Goal: Task Accomplishment & Management: Manage account settings

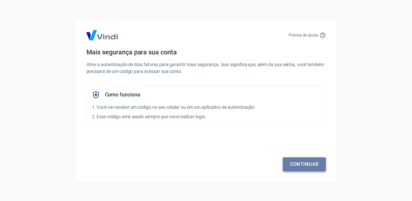
click at [307, 165] on link "Continuar" at bounding box center [304, 165] width 43 height 14
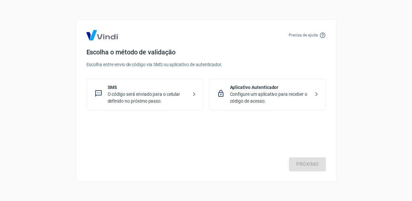
click at [293, 98] on p "Configure um aplicativo para receber o código de acesso." at bounding box center [270, 98] width 80 height 14
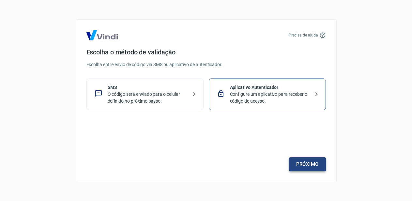
click at [300, 165] on link "Próximo" at bounding box center [307, 165] width 37 height 14
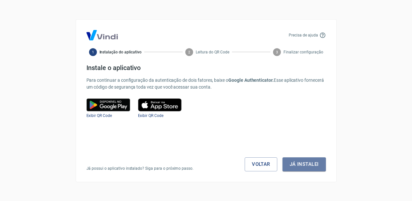
click at [300, 165] on button "Já instalei" at bounding box center [304, 165] width 43 height 14
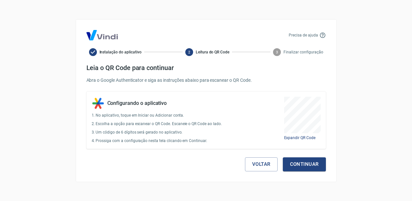
click at [300, 165] on button "Continuar" at bounding box center [304, 165] width 43 height 14
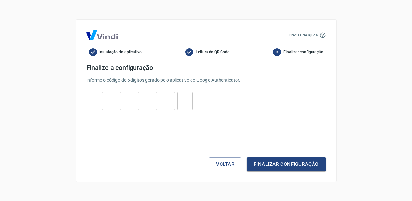
click at [97, 104] on input "tel" at bounding box center [95, 101] width 15 height 14
type input "2"
type input "0"
type input "8"
type input "0"
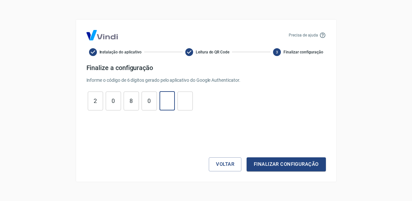
type input "4"
type input "5"
click at [247, 158] on button "Finalizar configuração" at bounding box center [286, 165] width 79 height 14
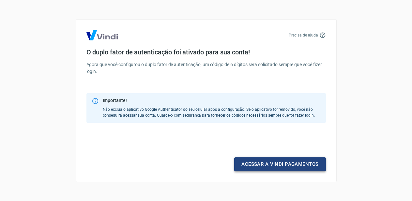
click at [287, 166] on link "Acessar a Vindi pagamentos" at bounding box center [279, 165] width 91 height 14
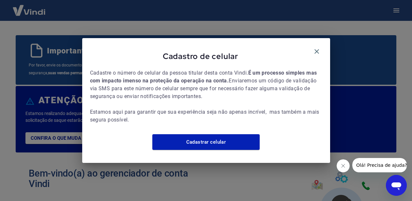
click at [272, 124] on span "Cadastre o número de celular da pessoa titular desta conta Vindi. É um processo…" at bounding box center [206, 96] width 232 height 55
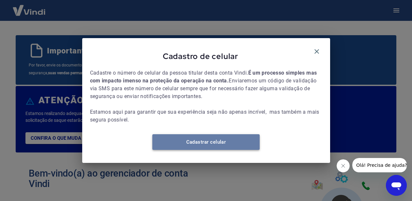
click at [212, 142] on link "Cadastrar celular" at bounding box center [205, 143] width 107 height 16
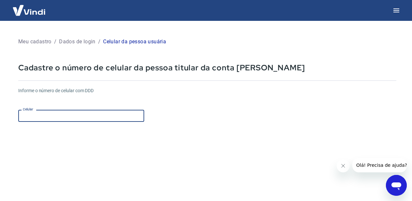
click at [76, 112] on input "Celular" at bounding box center [81, 116] width 126 height 12
type input "(47) 99997-0436"
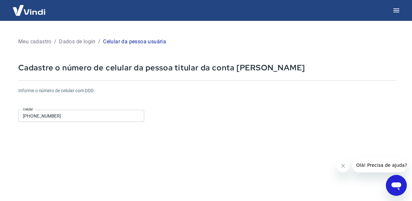
click at [247, 168] on form "Informe o número de celular com DDD Celular (47) 99997-0436 Celular Continuar C…" at bounding box center [207, 177] width 378 height 191
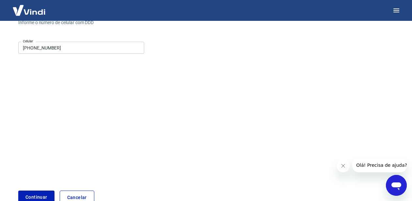
scroll to position [71, 0]
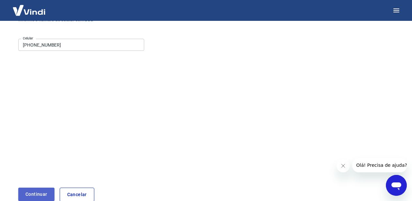
click at [31, 196] on button "Continuar" at bounding box center [36, 194] width 36 height 13
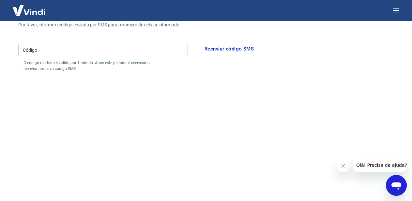
click at [346, 167] on button "Fechar mensagem da empresa" at bounding box center [343, 166] width 13 height 13
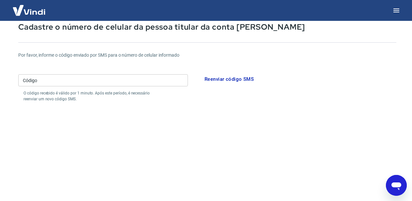
scroll to position [35, 0]
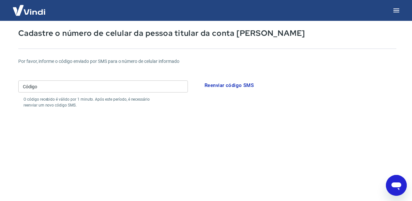
click at [139, 76] on div "Por favor, informe o código enviado por SMS para o número de celular informado …" at bounding box center [207, 83] width 378 height 50
click at [138, 82] on input "Código" at bounding box center [103, 87] width 170 height 12
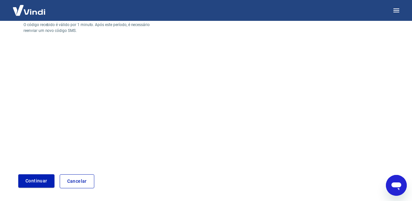
scroll to position [133, 0]
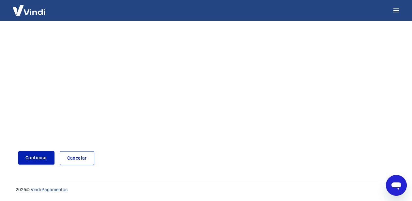
type input "060326"
click at [33, 164] on button "Continuar" at bounding box center [36, 157] width 36 height 13
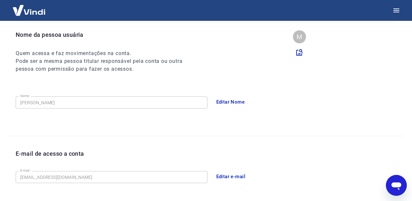
scroll to position [62, 0]
click at [238, 100] on button "Editar Nome" at bounding box center [231, 102] width 36 height 14
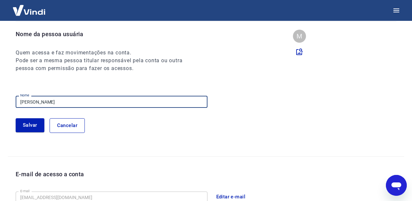
click at [71, 97] on input "[PERSON_NAME]" at bounding box center [112, 102] width 192 height 12
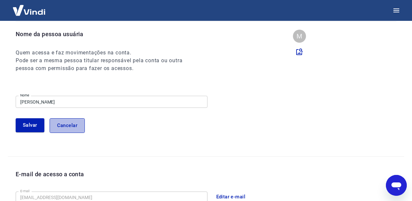
click at [57, 127] on button "Cancelar" at bounding box center [67, 126] width 35 height 14
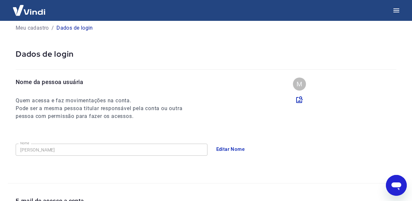
scroll to position [0, 0]
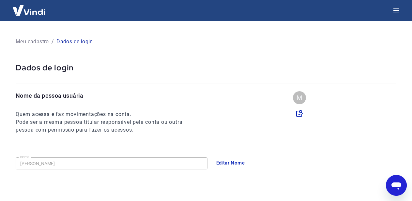
click at [77, 42] on p "Dados de login" at bounding box center [74, 42] width 37 height 8
click at [39, 11] on img at bounding box center [29, 10] width 42 height 20
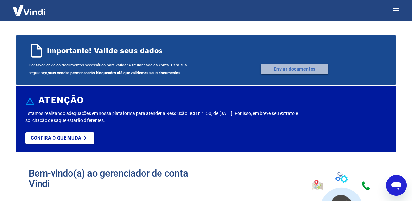
click at [307, 69] on link "Enviar documentos" at bounding box center [295, 69] width 68 height 10
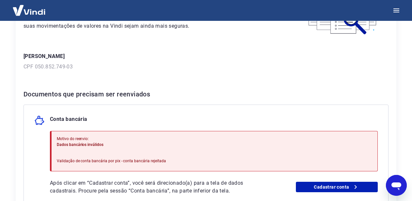
scroll to position [50, 0]
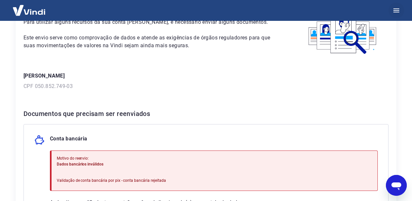
click at [395, 12] on icon "button" at bounding box center [397, 10] width 6 height 4
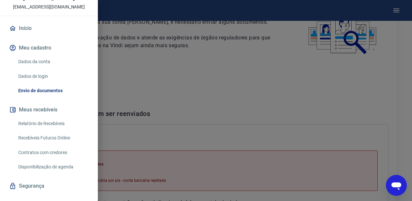
scroll to position [41, 0]
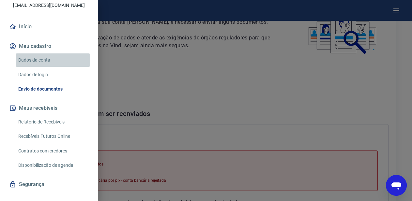
click at [44, 58] on link "Dados da conta" at bounding box center [53, 60] width 74 height 13
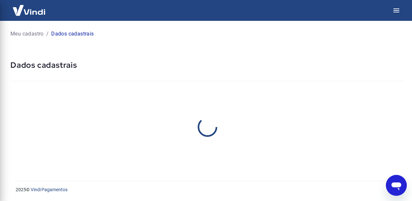
select select "SC"
select select "business"
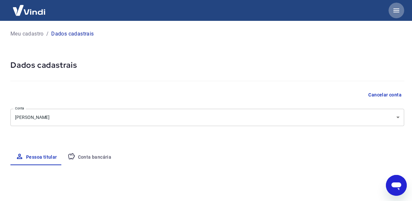
click at [401, 11] on button "button" at bounding box center [397, 11] width 16 height 16
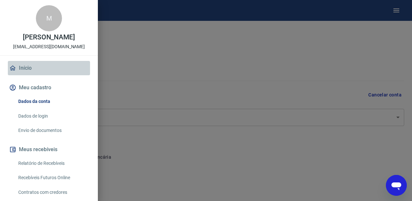
click at [18, 68] on link "Início" at bounding box center [49, 68] width 82 height 14
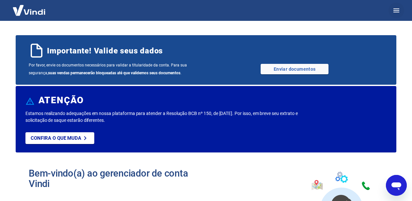
click at [394, 7] on icon "button" at bounding box center [397, 11] width 8 height 8
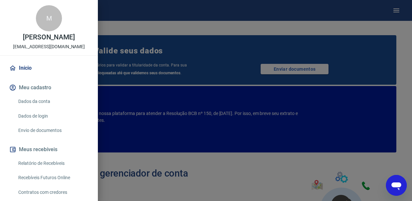
click at [41, 88] on button "Meu cadastro" at bounding box center [49, 88] width 82 height 14
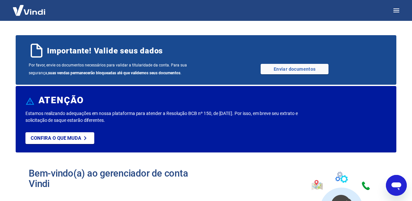
click at [400, 188] on icon "Abrir janela de mensagens" at bounding box center [397, 186] width 12 height 12
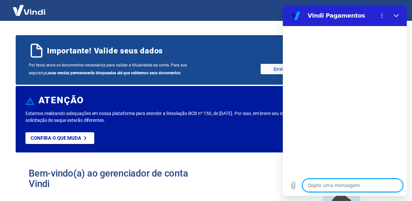
click at [318, 186] on textarea at bounding box center [353, 185] width 101 height 13
type textarea "B"
type textarea "x"
type textarea "Bo"
type textarea "x"
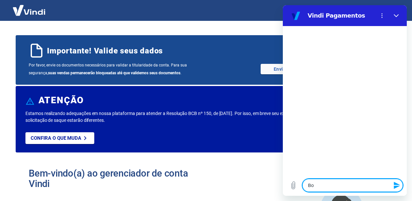
type textarea "Bom"
type textarea "x"
type textarea "Bom"
type textarea "x"
type textarea "Bom d"
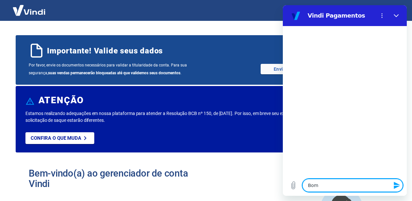
type textarea "x"
type textarea "Bom di"
type textarea "x"
type textarea "Bom dia"
type textarea "x"
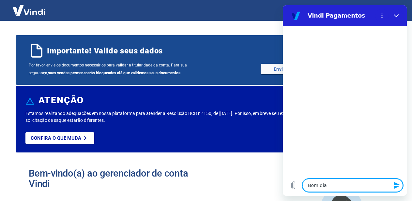
type textarea "Bom dia"
type textarea "x"
click at [328, 186] on textarea at bounding box center [353, 185] width 101 height 13
type textarea "x"
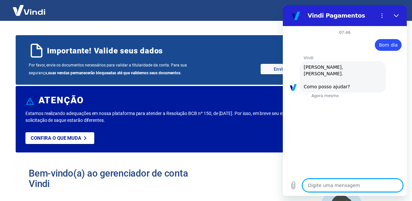
type textarea "C"
type textarea "x"
type textarea "Co"
type textarea "x"
type textarea "Coo"
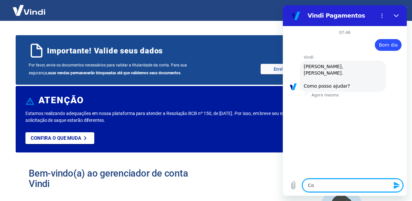
type textarea "x"
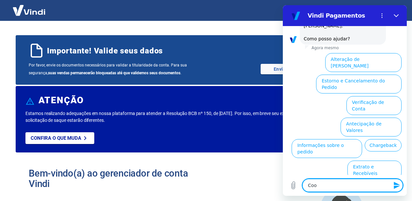
scroll to position [53, 0]
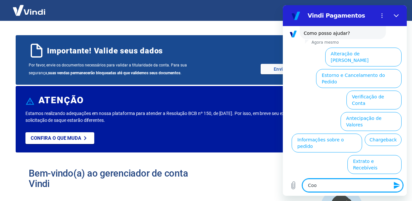
type textarea "Co"
type textarea "x"
type textarea "C"
type textarea "x"
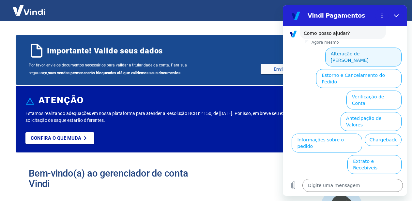
click at [383, 48] on button "Alteração de Dados Cadastrais" at bounding box center [364, 57] width 76 height 19
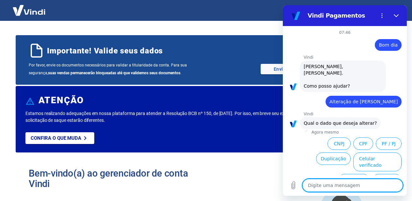
scroll to position [30, 0]
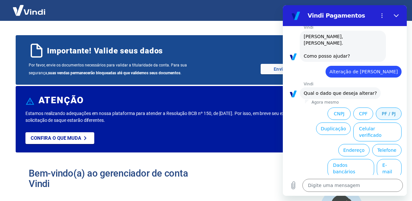
click at [395, 108] on button "PF / PJ" at bounding box center [389, 114] width 26 height 12
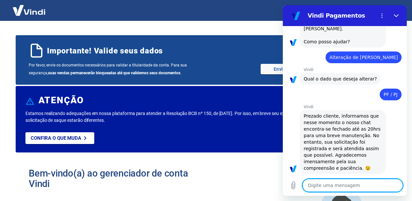
type textarea "x"
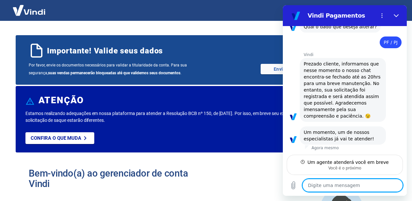
scroll to position [90, 0]
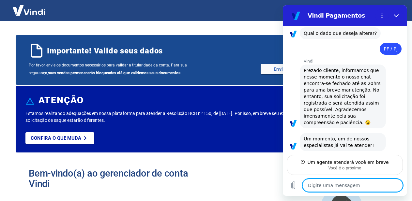
click at [346, 185] on textarea at bounding box center [353, 185] width 101 height 13
type textarea "o"
type textarea "x"
type textarea "ok"
type textarea "x"
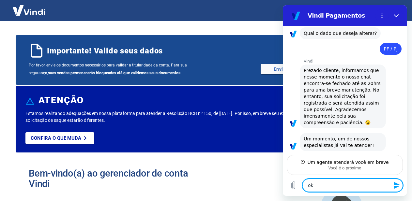
type textarea "ok"
type textarea "x"
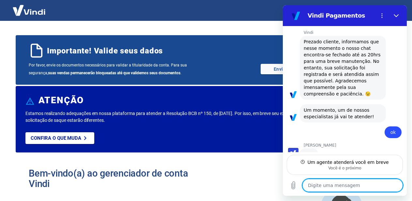
scroll to position [118, 0]
type textarea "x"
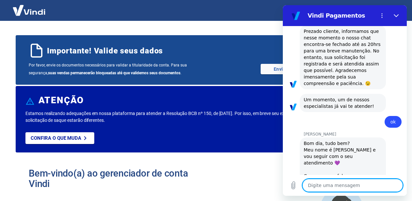
scroll to position [131, 0]
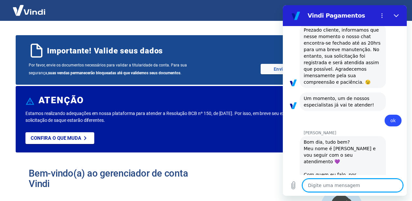
type textarea "b"
type textarea "x"
type textarea "B"
type textarea "x"
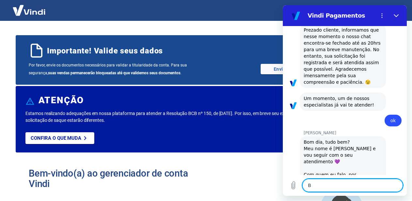
type textarea "Bo"
type textarea "x"
type textarea "Bom"
type textarea "x"
type textarea "Bom"
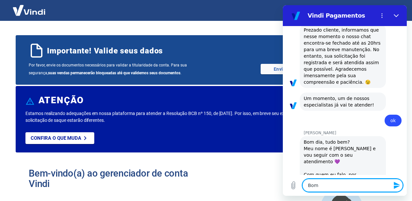
type textarea "x"
type textarea "Bom d"
type textarea "x"
type textarea "Bom di"
type textarea "x"
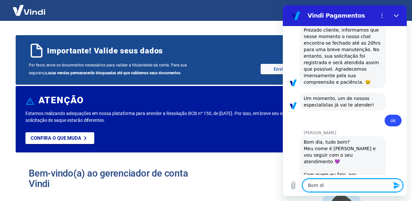
type textarea "Bom dia"
type textarea "x"
type textarea "Bom dia,"
type textarea "x"
type textarea "Bom dia,"
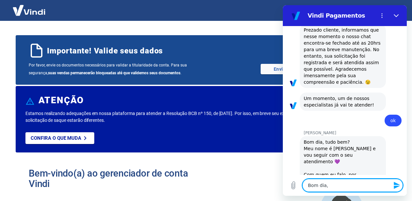
type textarea "x"
type textarea "Bom dia, B"
type textarea "x"
type textarea "Bom dia, Br"
type textarea "x"
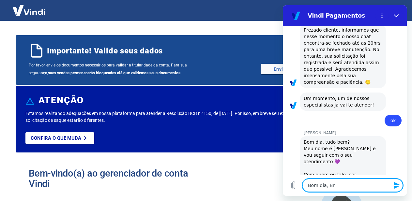
type textarea "Bom dia, Bru"
type textarea "x"
type textarea "Bom dia, Brun"
type textarea "x"
type textarea "Bom dia, Bruna"
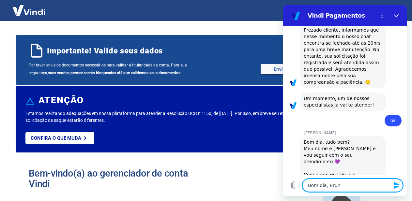
type textarea "x"
type textarea "Bom dia, Bruna."
type textarea "x"
type textarea "Bom dia, Bruna."
type textarea "x"
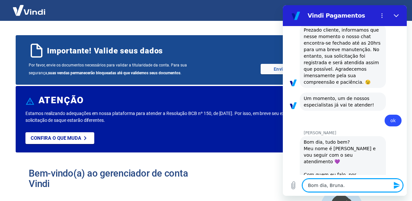
type textarea "Bom dia, Bruna. E"
type textarea "x"
type textarea "Bom dia, Bruna. Em"
type textarea "x"
type textarea "Bom dia, Bruna. Em"
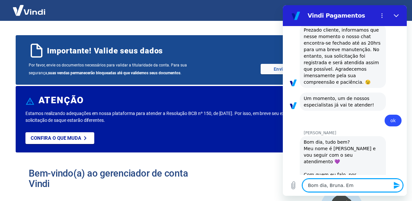
type textarea "x"
type textarea "Bom dia, Bruna. Em n"
type textarea "x"
type textarea "Bom dia, Bruna. Em no"
type textarea "x"
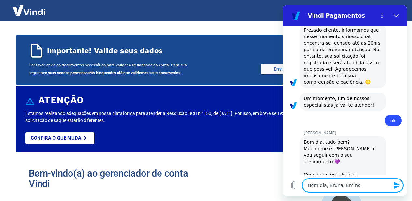
type textarea "Bom dia, Bruna. Em nom"
type textarea "x"
type textarea "Bom dia, Bruna. Em nome"
type textarea "x"
type textarea "Bom dia, Bruna. Em nome"
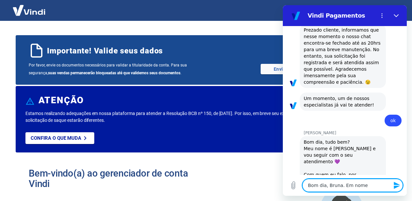
type textarea "x"
type textarea "Bom dia, Bruna. Em nome d"
type textarea "x"
type textarea "Bom dia, Bruna. Em nome de"
type textarea "x"
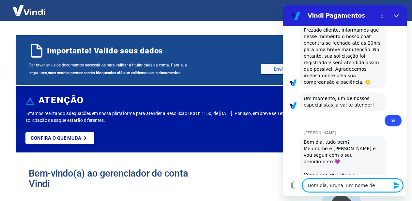
type textarea "Bom dia, Bruna. Em nome de"
type textarea "x"
type textarea "Bom dia, Bruna. Em nome de M"
type textarea "x"
type textarea "Bom dia, Bruna. Em nome de Ma"
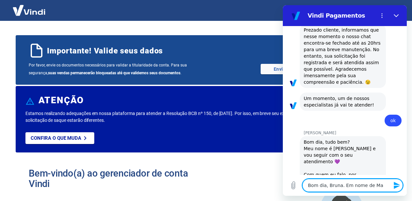
type textarea "x"
type textarea "Bom dia, Bruna. Em nome de Mar"
type textarea "x"
type textarea "Bom dia, Bruna. Em nome de Marc"
type textarea "x"
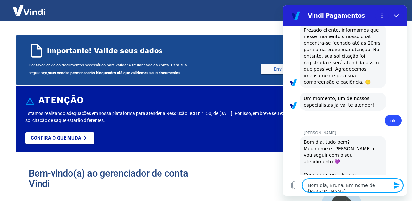
type textarea "Bom dia, Bruna. Em nome de Marco"
type textarea "x"
type textarea "Bom dia, Bruna. Em nome de Marcos"
type textarea "x"
type textarea "Bom dia, Bruna. Em nome de Marcos"
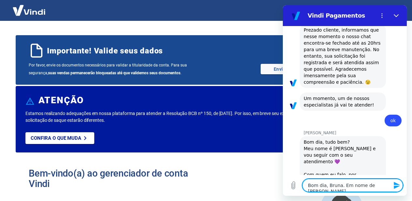
type textarea "x"
type textarea "Bom dia, Bruna. Em nome de Marcos S"
type textarea "x"
type textarea "Bom dia, Bruna. Em nome de Marcos St"
type textarea "x"
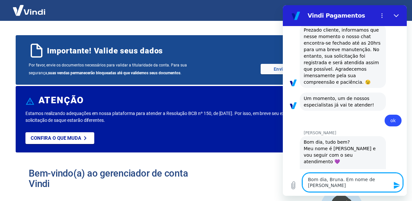
type textarea "Bom dia, Bruna. Em nome de Marcos Ste"
type textarea "x"
type textarea "Bom dia, Bruna. Em nome de Marcos Sted"
type textarea "x"
type textarea "Bom dia, Bruna. Em nome de Marcos Stedd"
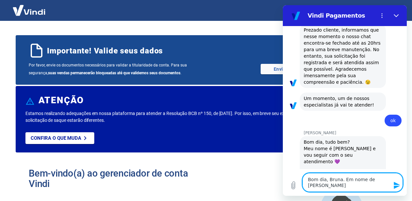
type textarea "x"
type textarea "Bom dia, Bruna. Em nome de Marcos Stedde"
type textarea "x"
type textarea "Bom dia, Bruna. Em nome de Marcos Stedd"
type textarea "x"
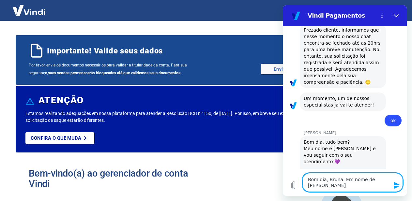
type textarea "Bom dia, Bruna. Em nome de Marcos Sted"
type textarea "x"
type textarea "Bom dia, Bruna. Em nome de Marcos Ste"
type textarea "x"
type textarea "Bom dia, Bruna. Em nome de Marcos Stef"
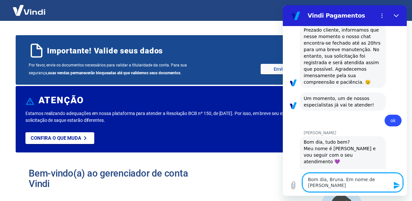
type textarea "x"
type textarea "Bom dia, Bruna. Em nome de Marcos Steff"
type textarea "x"
type textarea "Bom dia, Bruna. Em nome de Marcos Steffe"
type textarea "x"
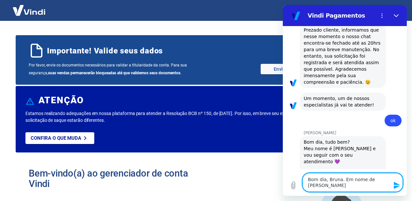
type textarea "Bom dia, Bruna. Em nome de Marcos Steffen"
type textarea "x"
type textarea "Bom dia, Bruna. Em nome de Marcos Steffene"
type textarea "x"
type textarea "Bom dia, Bruna. Em nome de Marcos Steffene"
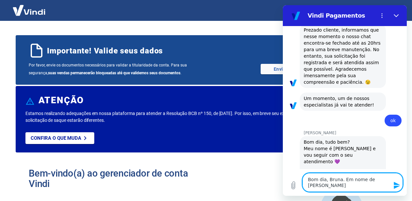
type textarea "x"
type textarea "Bom dia, Bruna. Em nome de Marcos Steffene"
type textarea "x"
type textarea "Bom dia, Bruna. Em nome de Marcos Steffen"
type textarea "x"
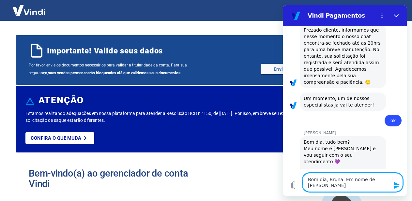
type textarea "Bom dia, Bruna. Em nome de Marcos Steffen"
type textarea "x"
type textarea "Bom dia, Bruna. Em nome de Marcos Steffen 0"
type textarea "x"
type textarea "Bom dia, Bruna. Em nome de Marcos Steffen 0"
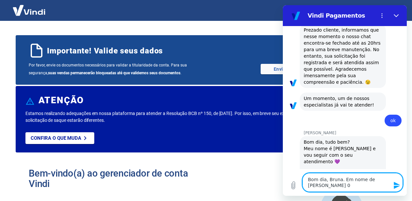
type textarea "x"
type textarea "Bom dia, Bruna. Em nome de Marcos Steffen 0 A"
type textarea "x"
type textarea "Bom dia, Bruna. Em nome de Marcos Steffen 0"
type textarea "x"
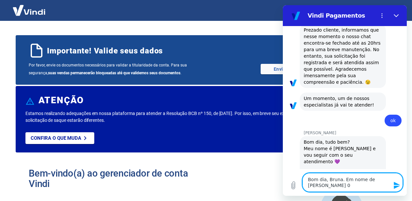
type textarea "Bom dia, Bruna. Em nome de Marcos Steffen 0"
type textarea "x"
type textarea "Bom dia, Bruna. Em nome de Marcos Steffen"
type textarea "x"
type textarea "Bom dia, Bruna. Em nome de Marcos Steffen -"
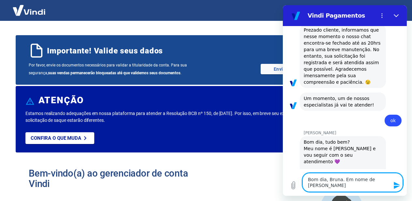
type textarea "x"
type textarea "Bom dia, Bruna. Em nome de Marcos Steffen -"
type textarea "x"
type textarea "Bom dia, Bruna. Em nome de Marcos Steffen - A"
type textarea "x"
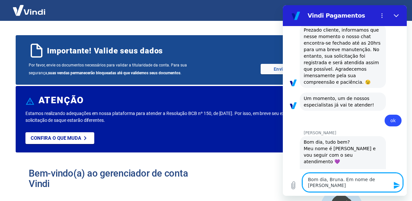
type textarea "Bom dia, Bruna. Em nome de Marcos Steffen - Al"
type textarea "x"
type textarea "Bom dia, Bruna. Em nome de Marcos Steffen - Ali"
type textarea "x"
type textarea "Bom dia, Bruna. Em nome de Marcos Steffen - Alia"
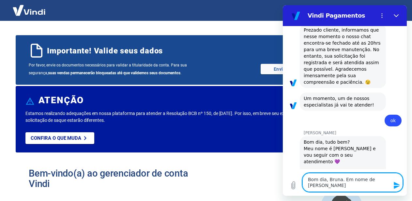
type textarea "x"
type textarea "Bom dia, Bruna. Em nome de Marcos Steffen - Alian"
type textarea "x"
type textarea "c"
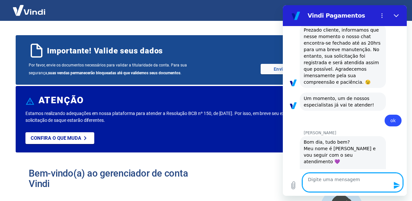
type textarea "x"
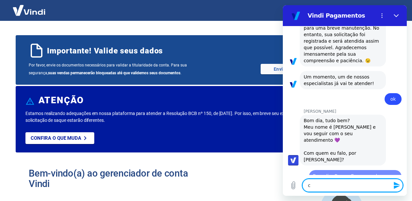
type textarea "ca"
type textarea "x"
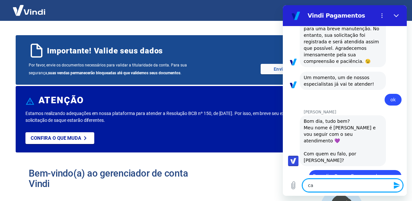
type textarea "c"
type textarea "x"
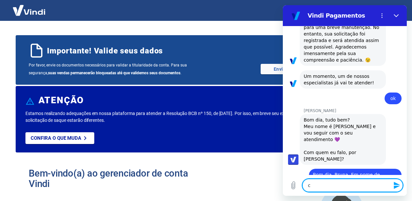
type textarea "x"
type textarea "A"
type textarea "x"
type textarea "Al"
type textarea "x"
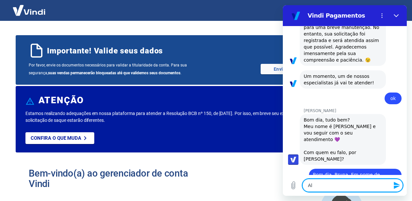
type textarea "Ali"
type textarea "x"
type textarea "Alia"
type textarea "x"
type textarea "Alian"
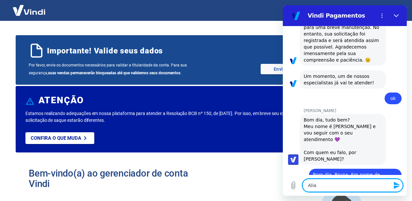
type textarea "x"
type textarea "Alian'"
type textarea "x"
type textarea "Alianç"
type textarea "x"
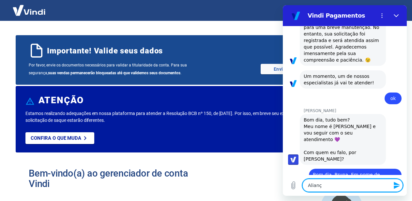
type textarea "Aliança"
type textarea "x"
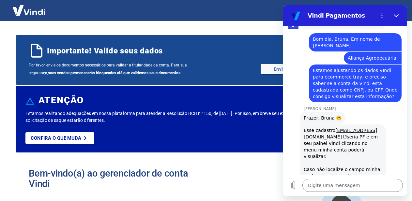
scroll to position [290, 0]
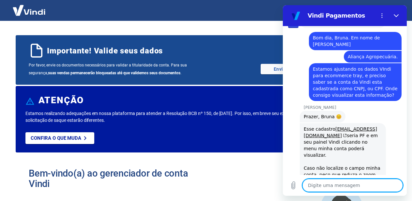
click at [339, 184] on textarea at bounding box center [353, 185] width 101 height 13
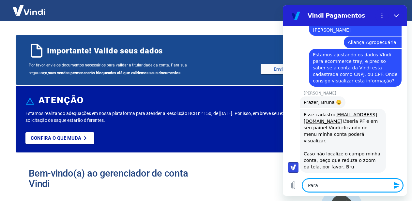
scroll to position [306, 0]
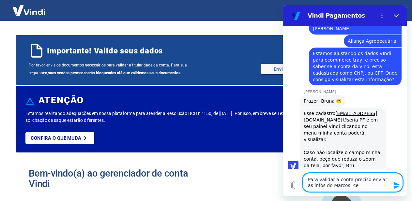
click at [339, 184] on textarea "Para validar a conta preciso enviar as infos do Marcos," at bounding box center [353, 182] width 101 height 19
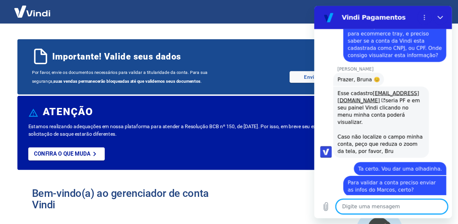
scroll to position [337, 0]
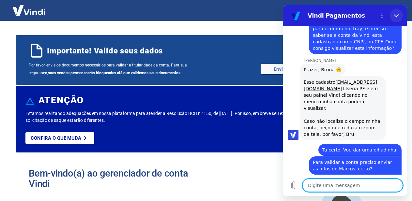
click at [397, 17] on icon "Fechar" at bounding box center [396, 15] width 5 height 3
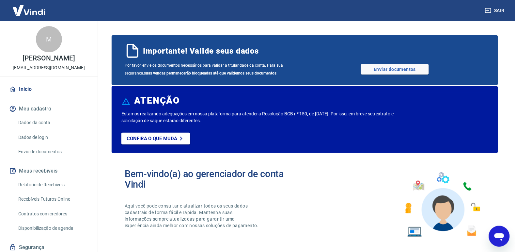
click at [412, 201] on icon "Abrir janela de mensagens" at bounding box center [499, 236] width 12 height 12
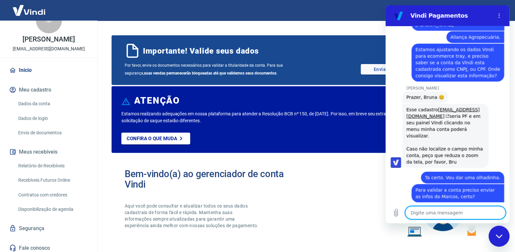
scroll to position [22, 0]
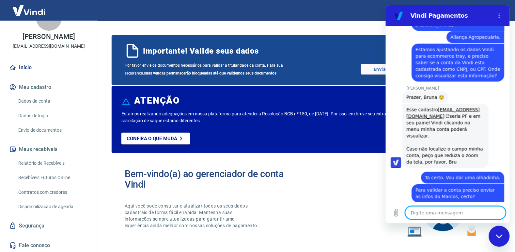
click at [333, 201] on div "Bem-vindo(a) ao gerenciador de conta Vindi Aqui você pode consultar e atualizar…" at bounding box center [305, 204] width 387 height 93
click at [412, 201] on div "Fechar janela de mensagens" at bounding box center [499, 236] width 20 height 20
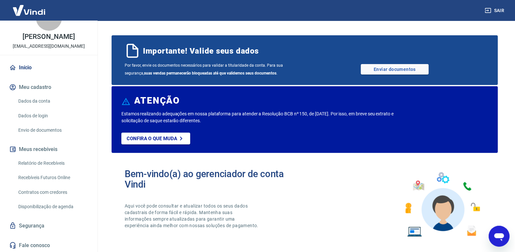
scroll to position [0, 0]
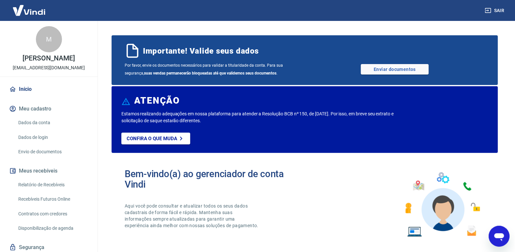
click at [27, 90] on link "Início" at bounding box center [49, 89] width 82 height 14
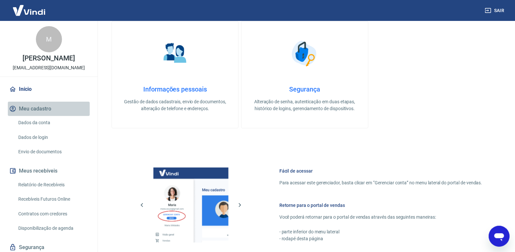
click at [42, 107] on button "Meu cadastro" at bounding box center [49, 109] width 82 height 14
click at [26, 11] on img at bounding box center [29, 10] width 42 height 20
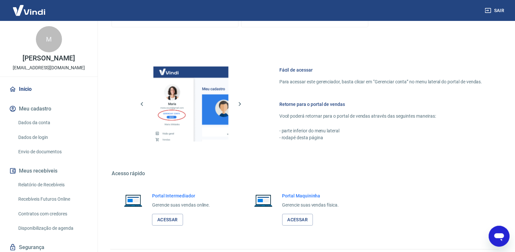
scroll to position [376, 0]
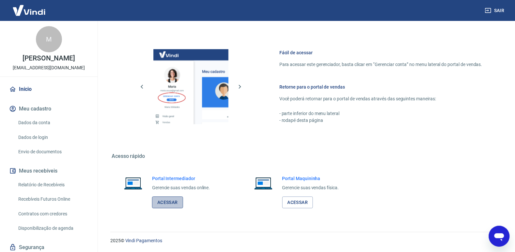
click at [172, 201] on link "Acessar" at bounding box center [167, 202] width 31 height 12
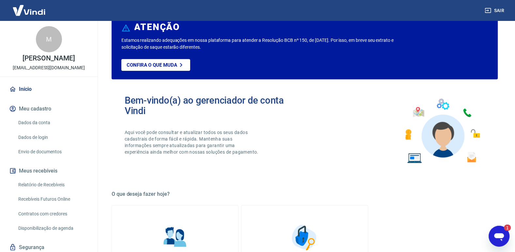
scroll to position [0, 0]
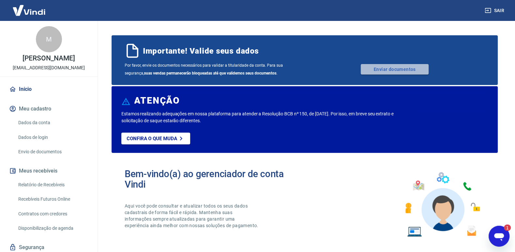
click at [386, 71] on link "Enviar documentos" at bounding box center [395, 69] width 68 height 10
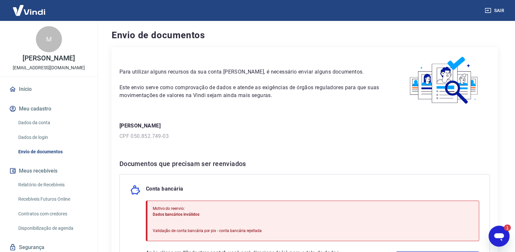
click at [498, 233] on icon "Abrir janela de mensagens, 1 mensagem não lida" at bounding box center [499, 237] width 10 height 8
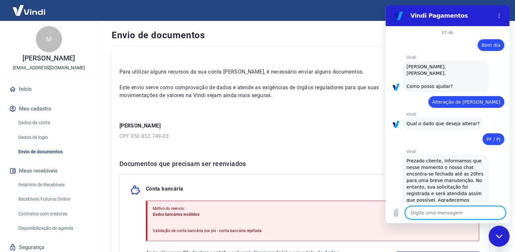
scroll to position [355, 0]
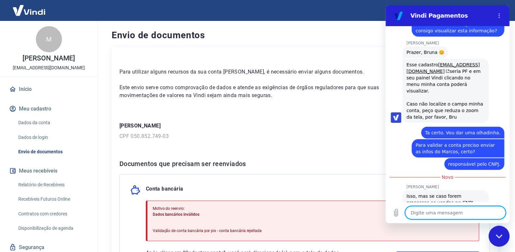
click at [438, 218] on textarea at bounding box center [455, 212] width 101 height 13
type textarea "S"
type textarea "x"
type textarea "Si"
type textarea "x"
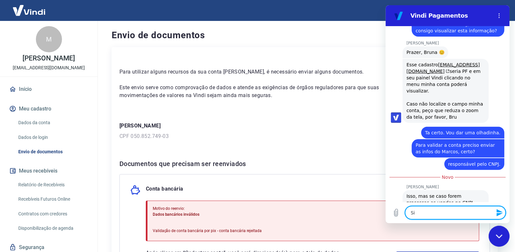
type textarea "Sim"
type textarea "x"
type textarea "Sim,"
type textarea "x"
type textarea "Sim,"
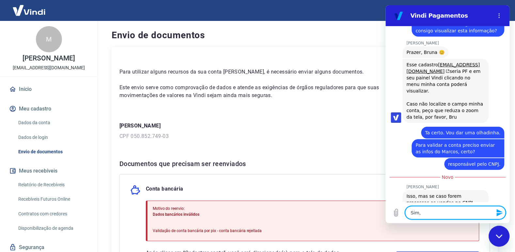
type textarea "x"
type textarea "Sim, p"
type textarea "x"
type textarea "Sim, pr"
type textarea "x"
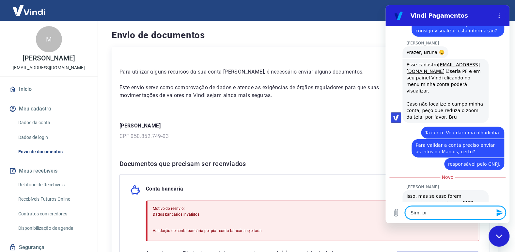
type textarea "Sim, pre"
type textarea "x"
type textarea "Sim, prec"
type textarea "x"
type textarea "Sim, preci"
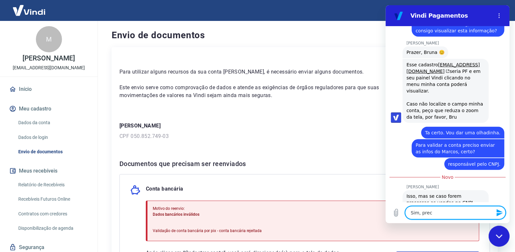
type textarea "x"
type textarea "Sim, precis"
type textarea "x"
type textarea "Sim, preciso"
type textarea "x"
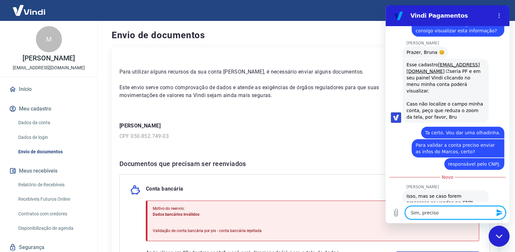
type textarea "Sim, preciso"
type textarea "x"
type textarea "Sim, preciso m"
type textarea "x"
type textarea "Sim, preciso mu"
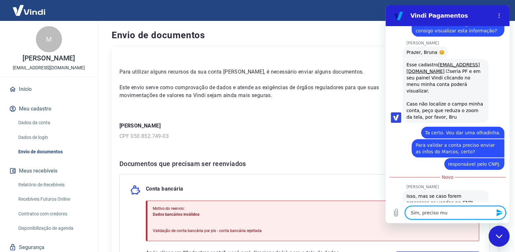
type textarea "x"
type textarea "Sim, preciso mud"
type textarea "x"
type textarea "Sim, preciso muda"
type textarea "x"
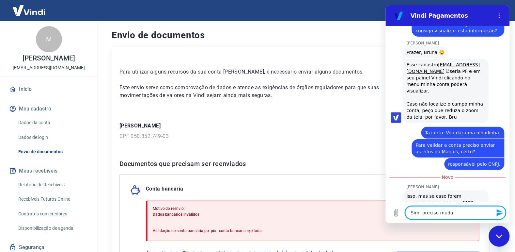
type textarea "Sim, preciso mudar"
type textarea "x"
type textarea "Sim, preciso mudar"
type textarea "x"
type textarea "Sim, preciso mudar p"
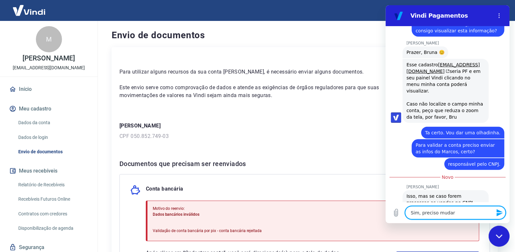
type textarea "x"
type textarea "Sim, preciso mudar pr"
type textarea "x"
type textarea "Sim, preciso mudar pra"
type textarea "x"
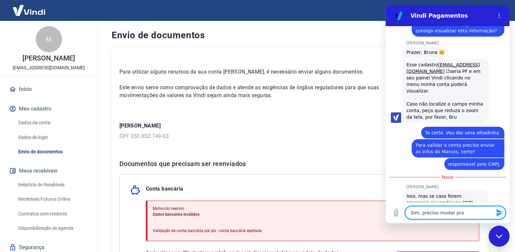
type textarea "Sim, preciso mudar pra"
type textarea "x"
type textarea "Sim, preciso mudar pra c"
type textarea "x"
type textarea "Sim, preciso mudar pra cn"
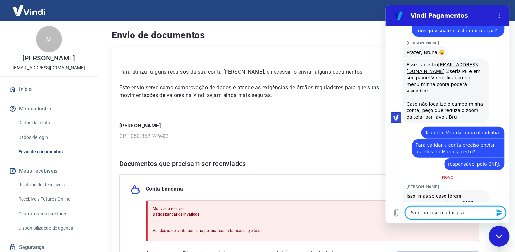
type textarea "x"
type textarea "Sim, preciso mudar pra cnp"
type textarea "x"
type textarea "Sim, preciso mudar pra cnph"
type textarea "x"
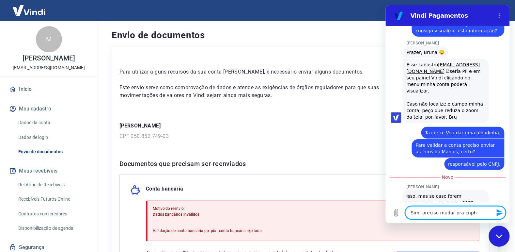
type textarea "Sim, preciso mudar pra cnph"
type textarea "x"
type textarea "Sim, preciso mudar pra cnph"
type textarea "x"
type textarea "Sim, preciso mudar pra cnp"
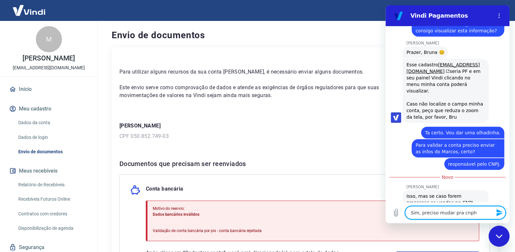
type textarea "x"
type textarea "Sim, preciso mudar pra cn"
type textarea "x"
type textarea "Sim, preciso mudar pra cnh"
type textarea "x"
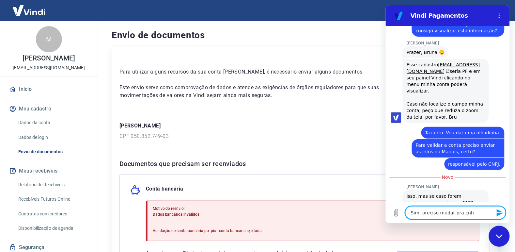
type textarea "Sim, preciso mudar pra cn"
type textarea "x"
type textarea "Sim, preciso mudar pra cnp"
type textarea "x"
type textarea "Sim, preciso mudar pra cnpj"
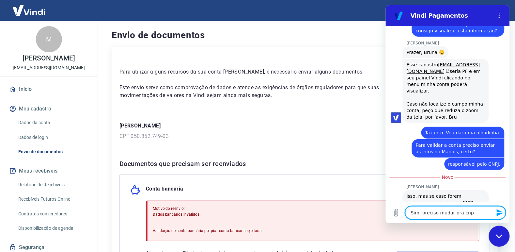
type textarea "x"
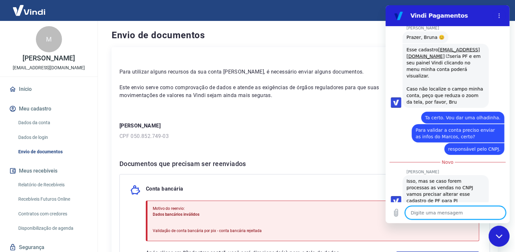
type textarea "x"
type textarea "\\\TRANSPORTE: \Correios Tirar boleto 1º dia do mês Empresas.correios.com.br us…"
type textarea "x"
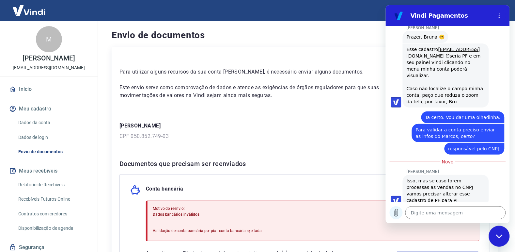
click at [399, 212] on icon "Carregar arquivo" at bounding box center [396, 213] width 8 height 8
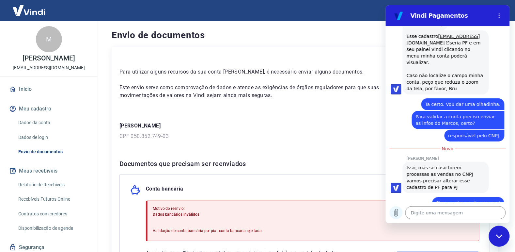
scroll to position [383, 0]
type textarea "x"
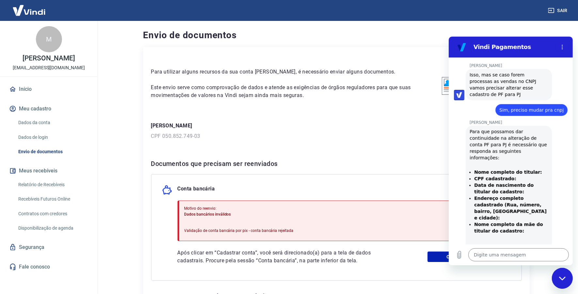
scroll to position [496, 0]
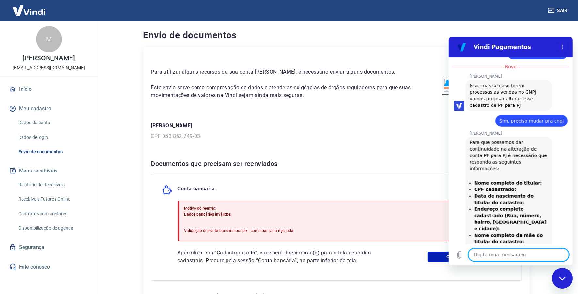
click at [515, 248] on textarea at bounding box center [518, 254] width 101 height 13
type textarea "M"
type textarea "x"
type textarea "Ma"
type textarea "x"
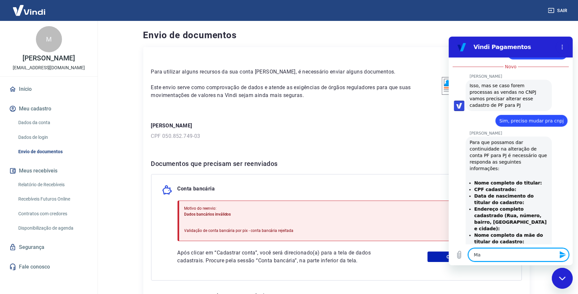
type textarea "Mar"
type textarea "x"
type textarea "Marc"
type textarea "x"
type textarea "Marco"
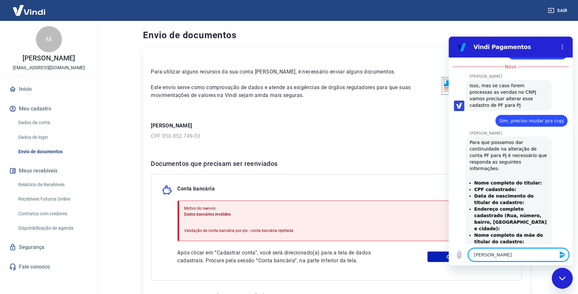
type textarea "x"
type textarea "Marcos"
type textarea "x"
type textarea "Marcos"
type textarea "x"
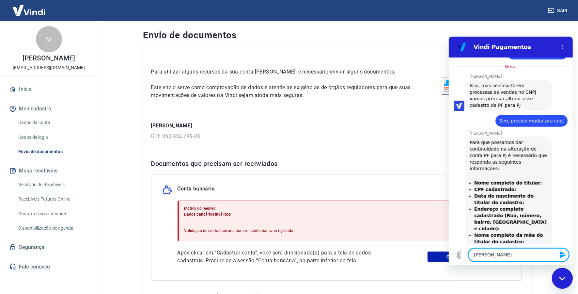
type textarea "Marcos S"
type textarea "x"
type textarea "Marcos St"
type textarea "x"
type textarea "Marcos Ste"
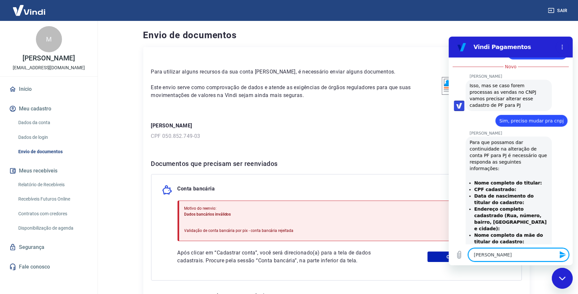
type textarea "x"
type textarea "Marcos Stef"
type textarea "x"
type textarea "Marcos Steff"
type textarea "x"
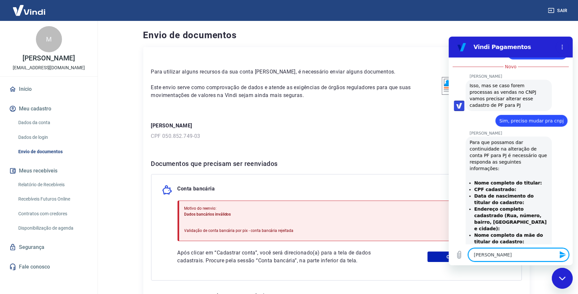
type textarea "Marcos Steffe"
type textarea "x"
type textarea "Marcos Steffen"
type textarea "x"
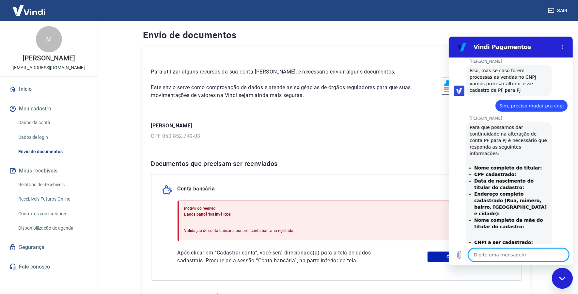
type textarea "x"
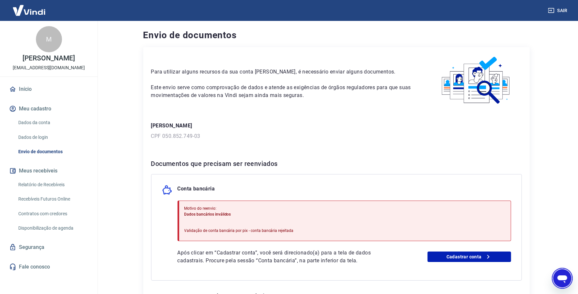
click at [515, 251] on div "Abrir janela de mensagens" at bounding box center [562, 278] width 20 height 20
type textarea "x"
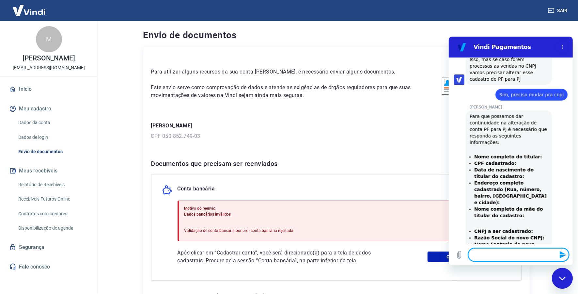
scroll to position [502, 0]
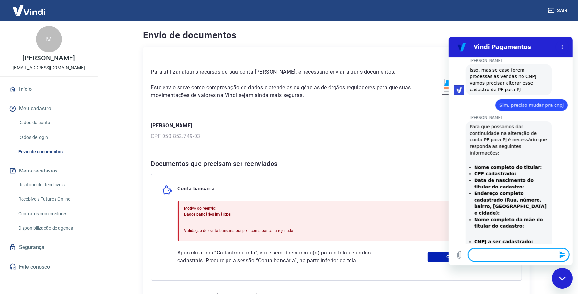
type textarea "0"
type textarea "x"
type textarea "05"
type textarea "x"
type textarea "050"
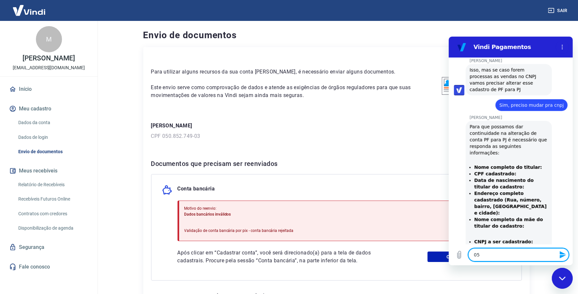
type textarea "x"
type textarea "0508"
type textarea "x"
type textarea "05085"
type textarea "x"
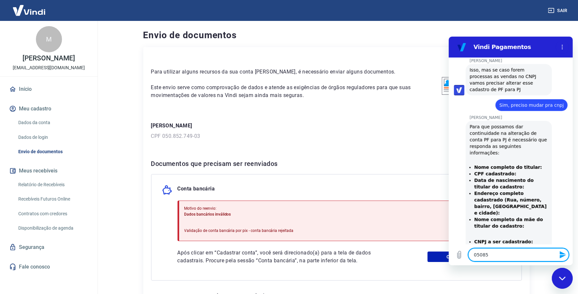
type textarea "050852"
type textarea "x"
type textarea "0508527"
type textarea "x"
type textarea "05085274"
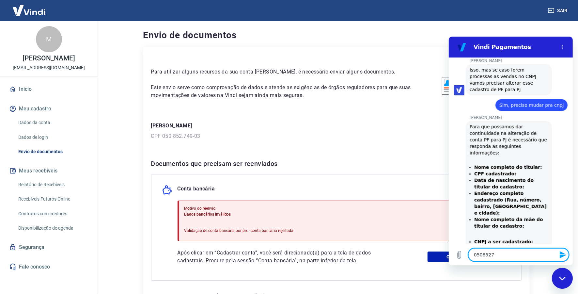
type textarea "x"
type textarea "050852749"
type textarea "x"
type textarea "0508527490"
type textarea "x"
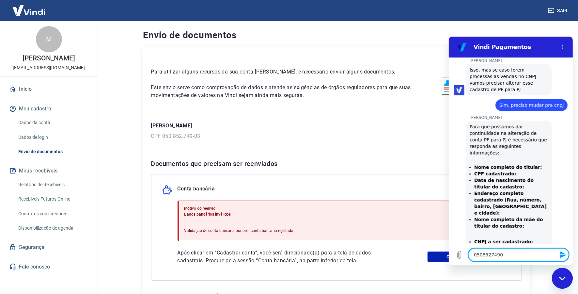
type textarea "05085274903"
type textarea "x"
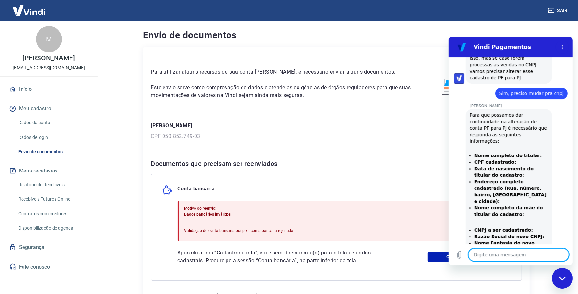
type textarea "x"
type textarea "1"
type textarea "x"
type textarea "13"
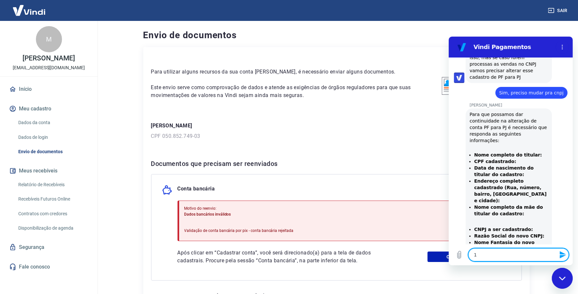
type textarea "x"
type textarea "13/"
type textarea "x"
type textarea "13/0"
type textarea "x"
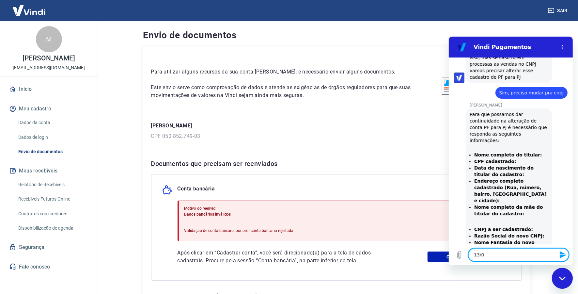
type textarea "13/03"
type textarea "x"
type textarea "13/03/"
type textarea "x"
type textarea "13/03/1"
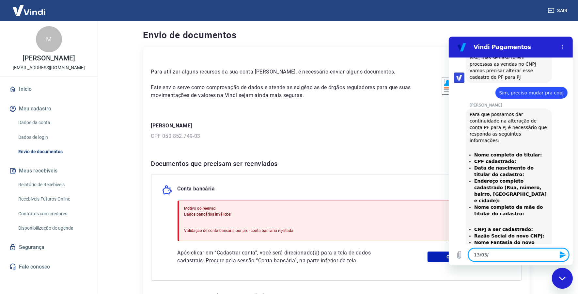
type textarea "x"
type textarea "13/03/19"
type textarea "x"
type textarea "13/03/198"
type textarea "x"
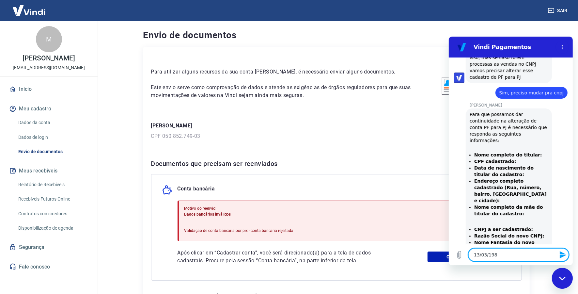
type textarea "13/03/1986"
type textarea "x"
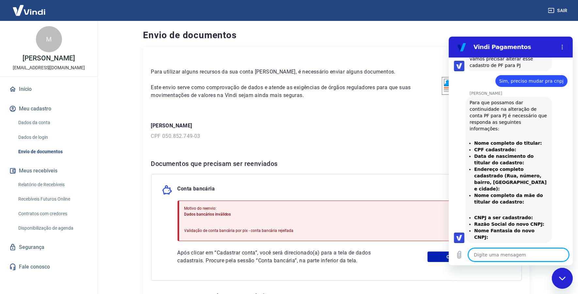
type textarea "x"
paste textarea "Avenida Deputado Francisco Mastella, 4093 – bairro Sete de Setembro, no municíp…"
type textarea "Avenida Deputado Francisco Mastella, 4093 – bairro Sete de Setembro, no municíp…"
type textarea "x"
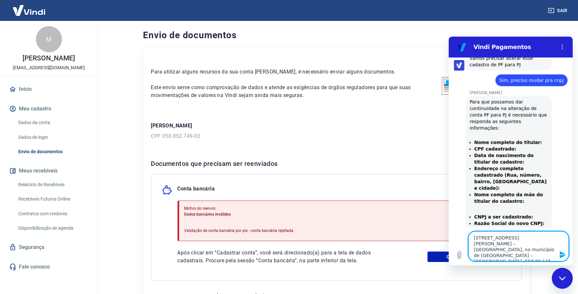
type textarea "Avenida Deputado Francisco Mastella, 4093 – bairro Sete de Setembro, no municíp…"
type textarea "x"
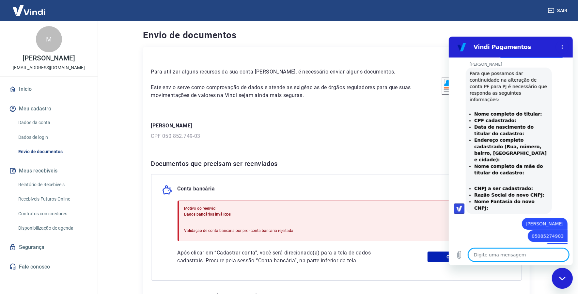
type textarea "x"
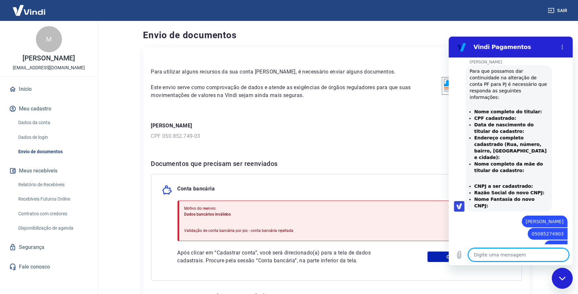
scroll to position [558, 0]
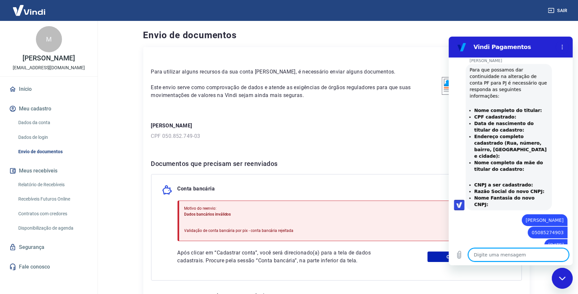
type textarea "R"
type textarea "x"
type textarea "Ro"
type textarea "x"
type textarea "Ros"
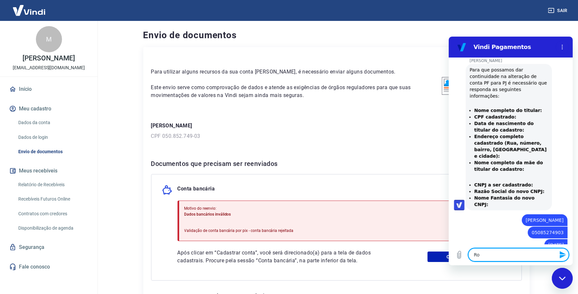
type textarea "x"
type textarea "Rosa"
type textarea "x"
type textarea "Rosa"
type textarea "x"
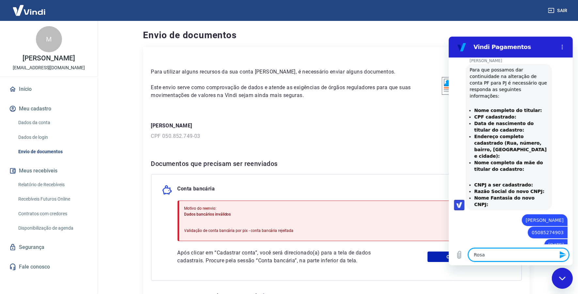
type textarea "Rosa S"
type textarea "x"
type textarea "Rosa Sf"
type textarea "x"
type textarea "Rosa S"
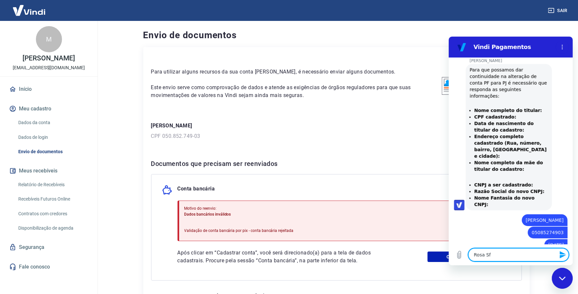
type textarea "x"
type textarea "Rosa St"
type textarea "x"
type textarea "Rosa Ste"
type textarea "x"
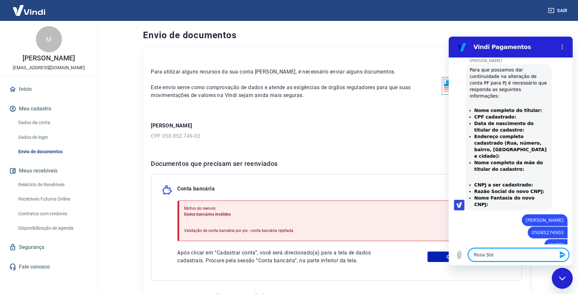
type textarea "Rosa Stef"
type textarea "x"
type textarea "Rosa Steff"
type textarea "x"
type textarea "Rosa Steffe"
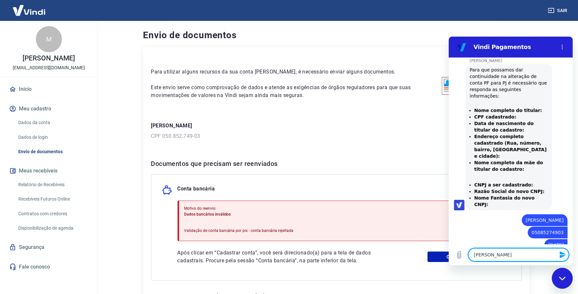
type textarea "x"
type textarea "Rosa Steffen"
type textarea "x"
type textarea "Rosa Steffen"
type textarea "x"
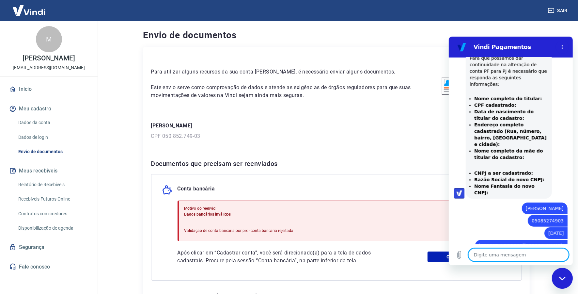
type textarea "x"
type textarea "C"
type textarea "x"
type textarea "CN"
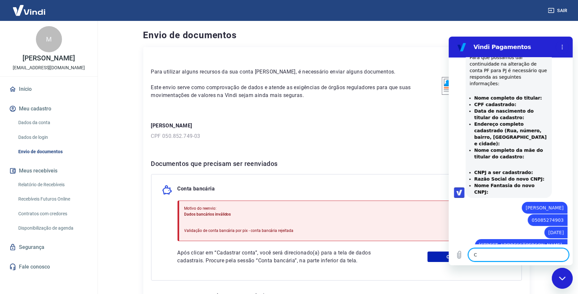
type textarea "x"
paste textarea "07.966.667/0002-73"
paste textarea "ALIANCA PRODUTOS AGROPECUARIOS LTDA"
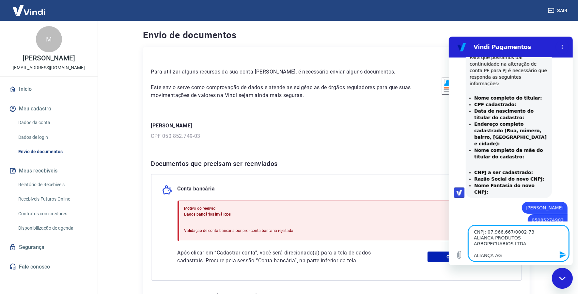
click at [490, 235] on textarea "CNPJ: 07.966.667/0002-73 ALIANCA PRODUTOS AGROPECUARIOS LTDA ALIANÇA A" at bounding box center [518, 243] width 101 height 36
click at [505, 251] on textarea "CNPJ: 07.966.667/0002-73 ALIANCA PRODUTOS AGROPECUARIOS LTDA ALIANÇA AG" at bounding box center [518, 243] width 101 height 36
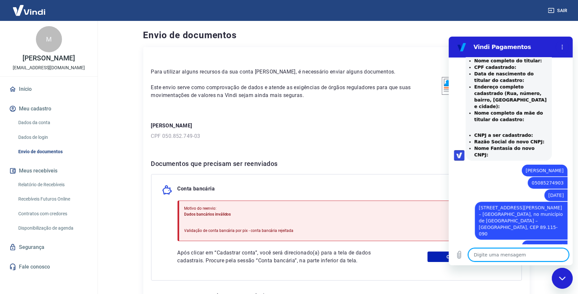
scroll to position [609, 0]
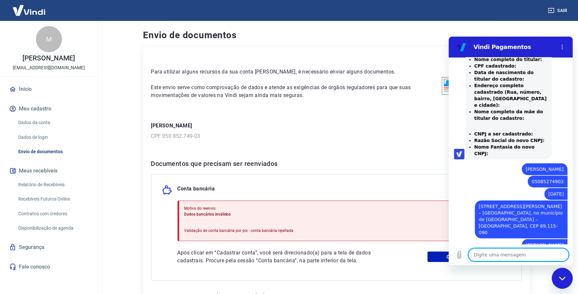
click at [505, 251] on textarea at bounding box center [518, 254] width 101 height 13
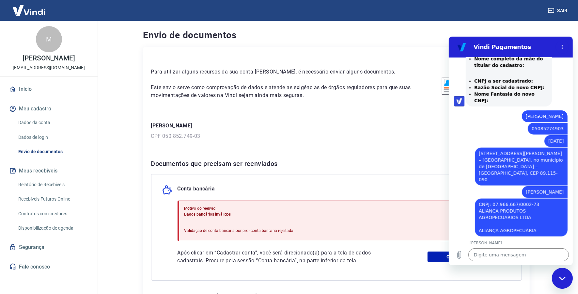
scroll to position [663, 0]
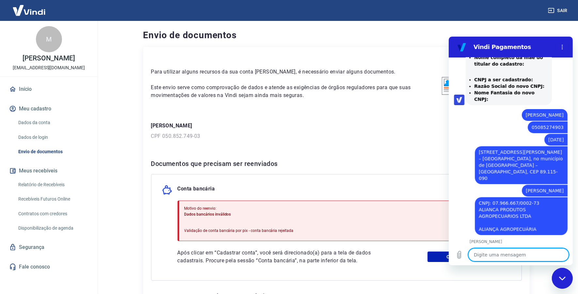
click at [514, 251] on textarea at bounding box center [518, 254] width 101 height 13
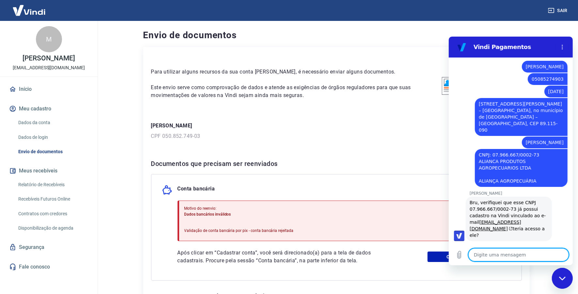
scroll to position [713, 0]
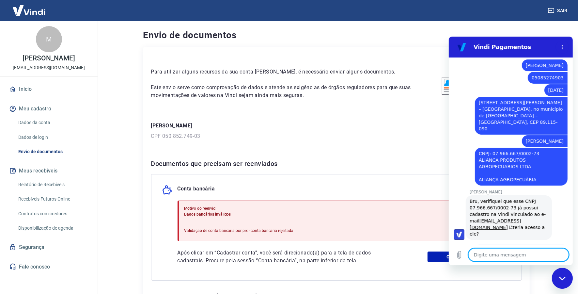
click at [515, 250] on textarea at bounding box center [518, 254] width 101 height 13
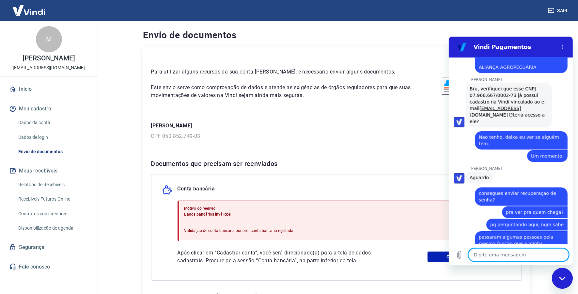
scroll to position [826, 0]
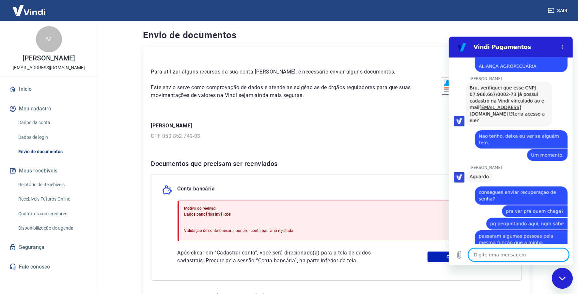
click at [507, 251] on textarea at bounding box center [518, 254] width 101 height 13
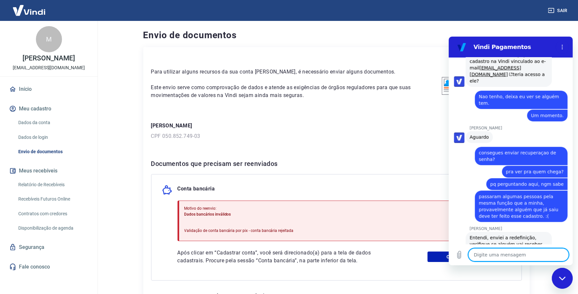
scroll to position [867, 0]
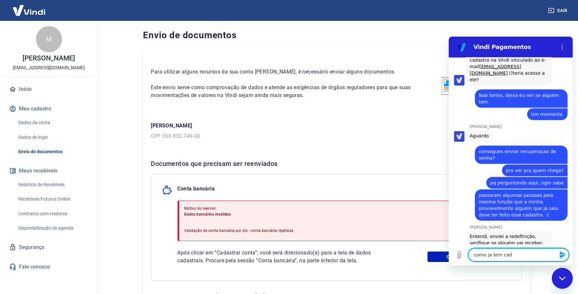
click at [504, 245] on div "Digite uma mensagem como ja tem cad x" at bounding box center [511, 254] width 124 height 21
click at [515, 251] on textarea "como ja tem cad" at bounding box center [518, 254] width 101 height 13
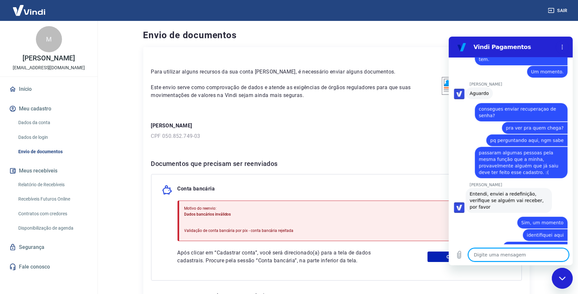
scroll to position [911, 0]
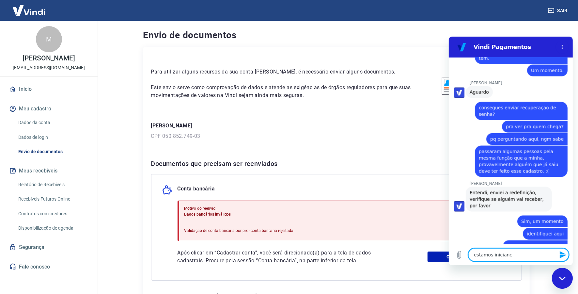
click at [515, 251] on textarea "estamos inician" at bounding box center [518, 254] width 101 height 13
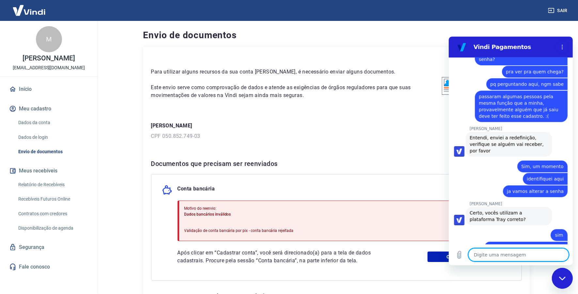
scroll to position [967, 0]
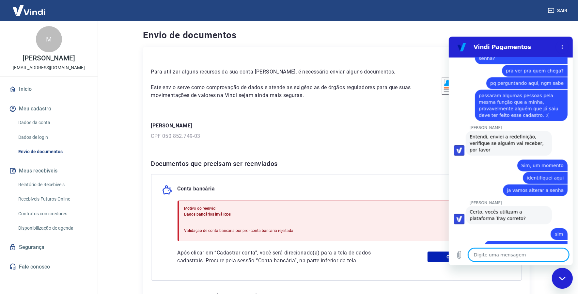
paste textarea "1426300"
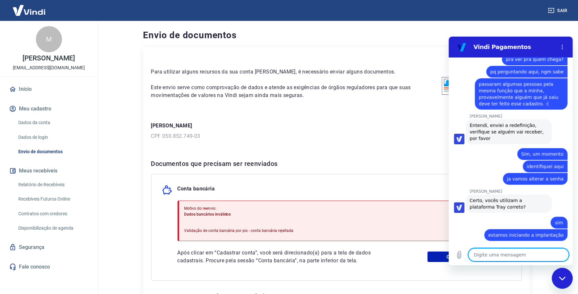
scroll to position [980, 0]
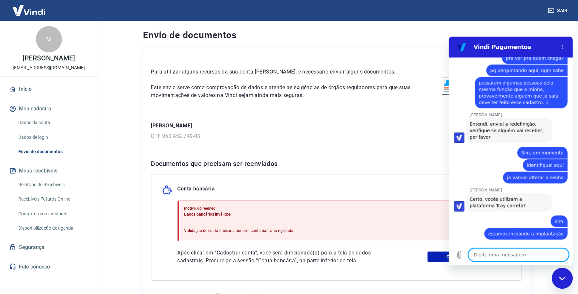
click at [280, 221] on div "Motivo do reenvio: Dados bancários inválidos Validação de conta bancária por pi…" at bounding box center [238, 221] width 109 height 36
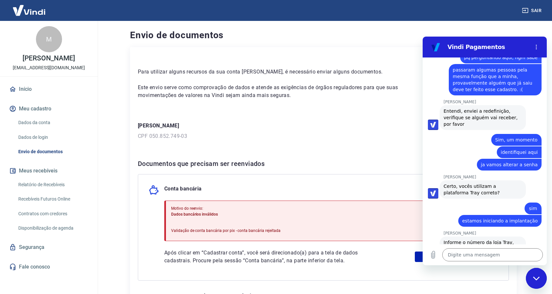
scroll to position [992, 0]
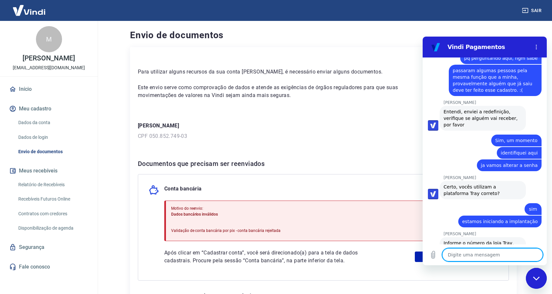
click at [461, 251] on textarea at bounding box center [492, 254] width 101 height 13
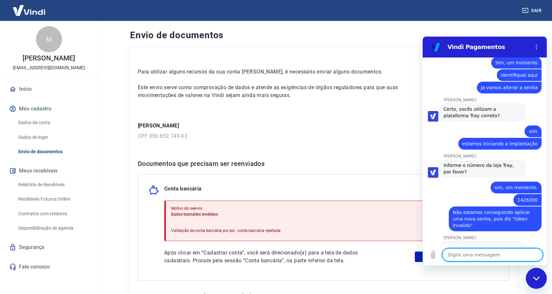
scroll to position [1069, 0]
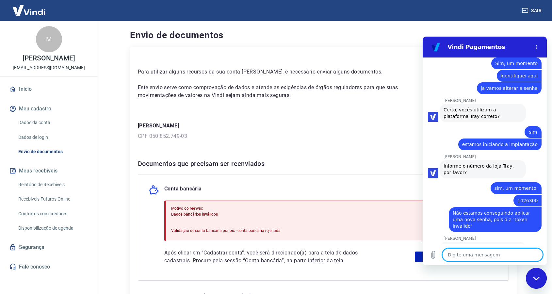
click at [494, 251] on textarea at bounding box center [492, 254] width 101 height 13
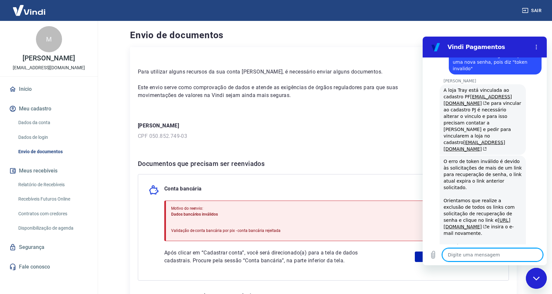
scroll to position [1228, 0]
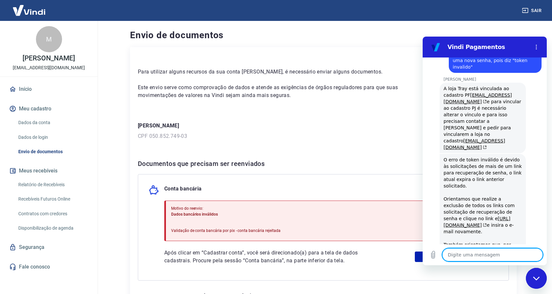
click at [497, 251] on textarea at bounding box center [492, 254] width 101 height 13
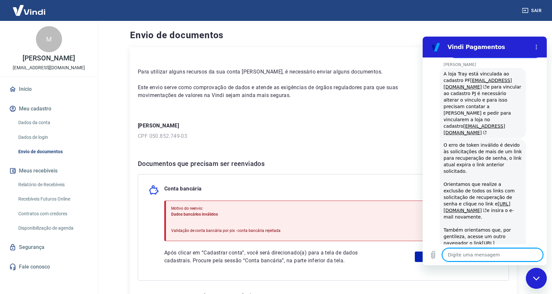
scroll to position [1244, 0]
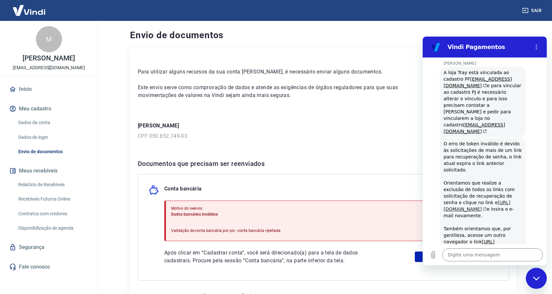
drag, startPoint x: 442, startPoint y: 124, endPoint x: 460, endPoint y: 131, distance: 18.8
click at [460, 138] on div "Viviane Geraldi diz: O erro de token inválido é devido às solicitações de mais …" at bounding box center [482, 219] width 86 height 162
copy link "https://signin.yapay.com.br/password/reset/"
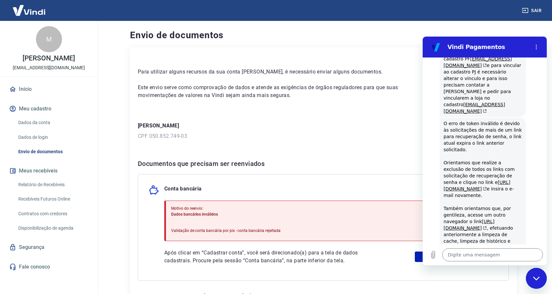
scroll to position [1266, 0]
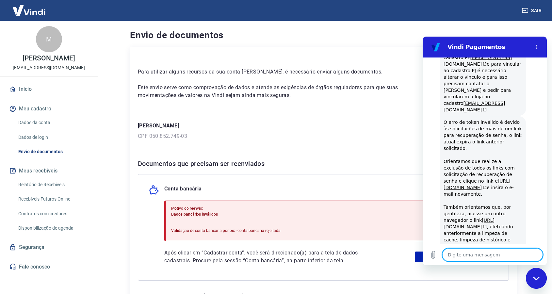
click at [463, 251] on textarea at bounding box center [492, 254] width 101 height 13
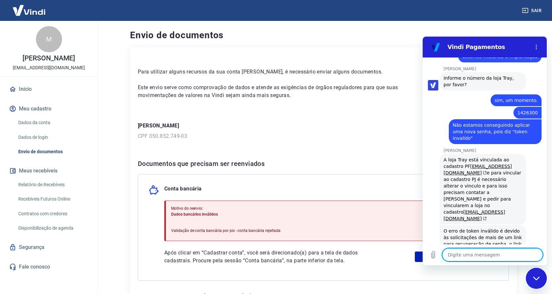
scroll to position [1119, 0]
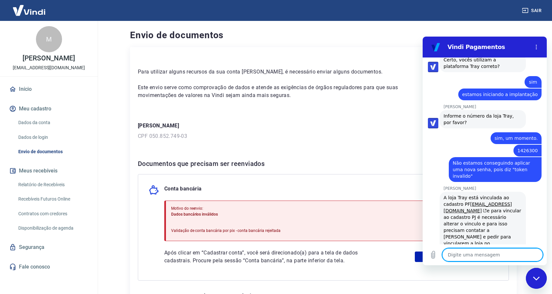
click at [490, 251] on textarea at bounding box center [492, 254] width 101 height 13
drag, startPoint x: 443, startPoint y: 132, endPoint x: 518, endPoint y: 182, distance: 89.9
click at [515, 192] on div "Viviane Geraldi diz: A loja Tray está vinculada ao cadastro PF aliancaagropecua…" at bounding box center [482, 227] width 86 height 71
copy div "A loja Tray está vinculada ao cadastro PF aliancaagropecuaria.gaspar@gmail.com …"
click at [511, 6] on div "Sair" at bounding box center [276, 10] width 552 height 21
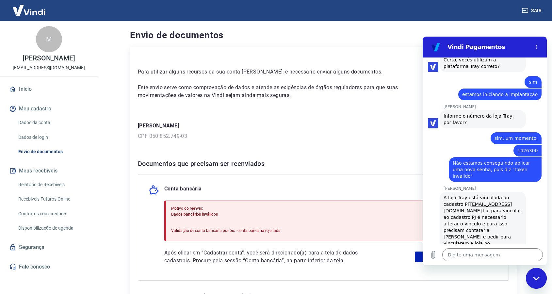
scroll to position [1300, 0]
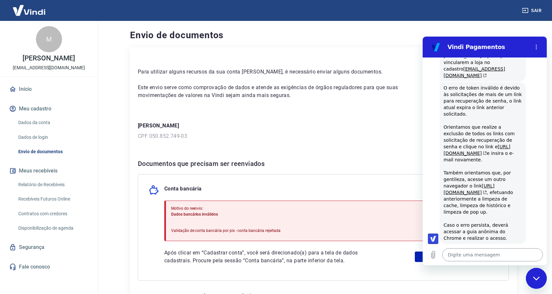
click at [486, 251] on textarea at bounding box center [492, 254] width 101 height 13
click at [486, 251] on textarea "dessa conta da" at bounding box center [492, 254] width 101 height 13
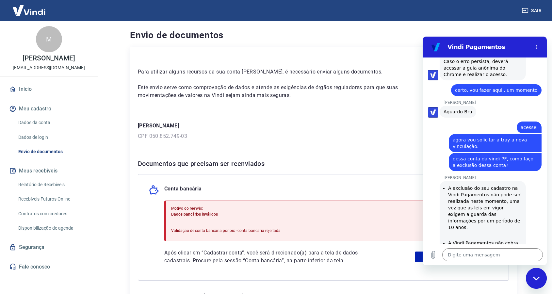
scroll to position [1464, 0]
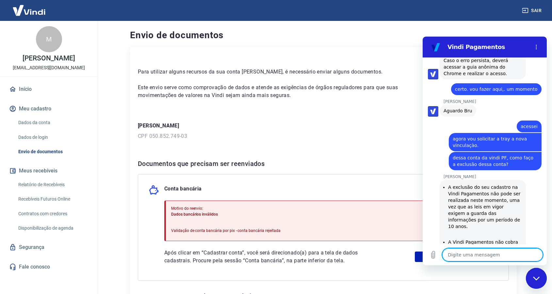
click at [499, 251] on textarea at bounding box center [492, 254] width 101 height 13
click at [495, 251] on textarea at bounding box center [492, 254] width 101 height 13
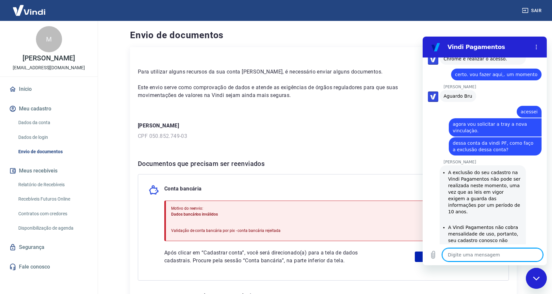
scroll to position [1480, 0]
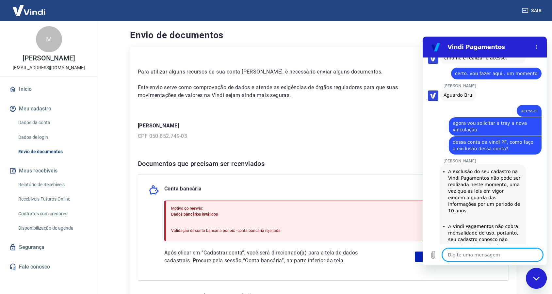
click at [492, 251] on textarea at bounding box center [492, 254] width 101 height 13
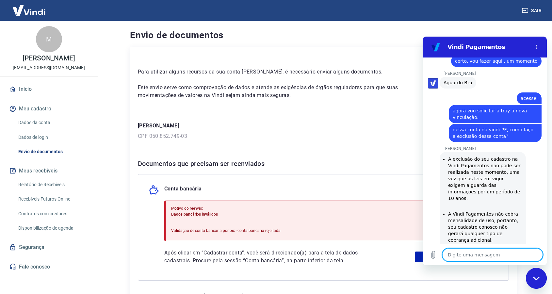
scroll to position [1514, 0]
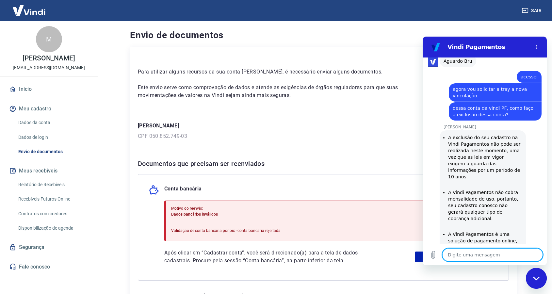
click at [478, 251] on textarea at bounding box center [492, 254] width 101 height 13
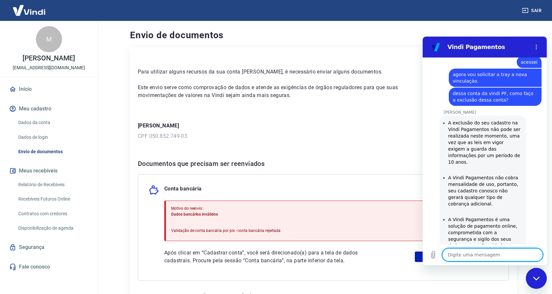
scroll to position [1530, 0]
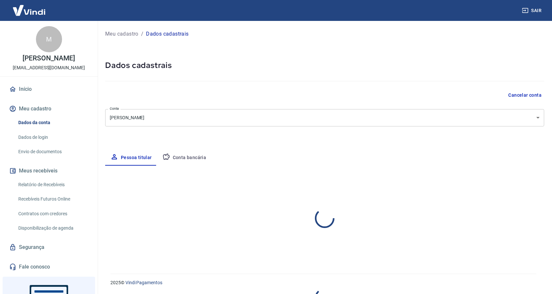
select select "SC"
select select "business"
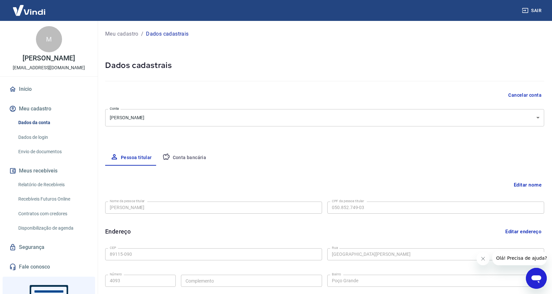
click at [522, 96] on button "Cancelar conta" at bounding box center [524, 95] width 39 height 12
click at [144, 159] on button "Pessoa titular" at bounding box center [131, 158] width 52 height 16
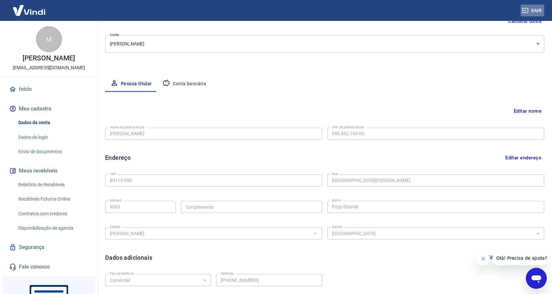
click at [537, 9] on button "Sair" at bounding box center [532, 11] width 24 height 12
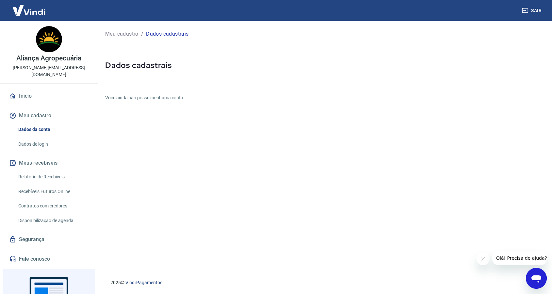
click at [31, 93] on link "Início" at bounding box center [49, 96] width 82 height 14
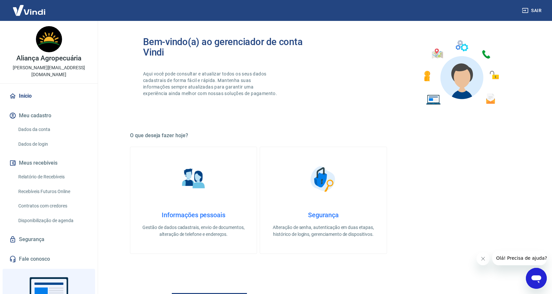
scroll to position [83, 0]
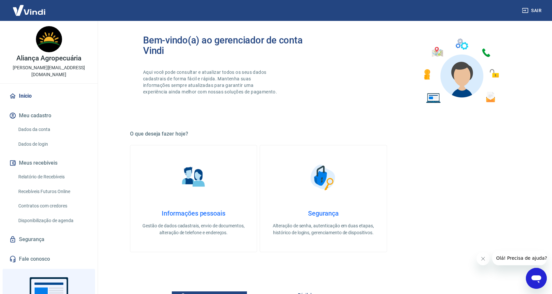
click at [213, 217] on div "Informações pessoais Gestão de dados cadastrais, envio de documentos, alteração…" at bounding box center [193, 222] width 105 height 27
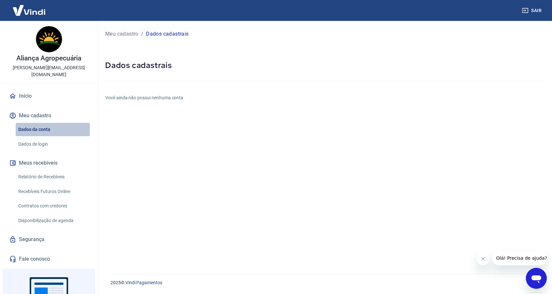
click at [45, 123] on link "Dados da conta" at bounding box center [53, 129] width 74 height 13
click at [34, 108] on button "Meu cadastro" at bounding box center [49, 115] width 82 height 14
click at [25, 92] on link "Início" at bounding box center [49, 96] width 82 height 14
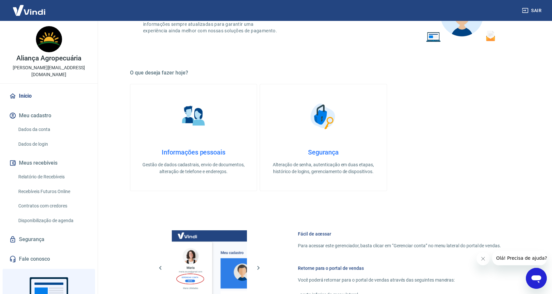
scroll to position [145, 0]
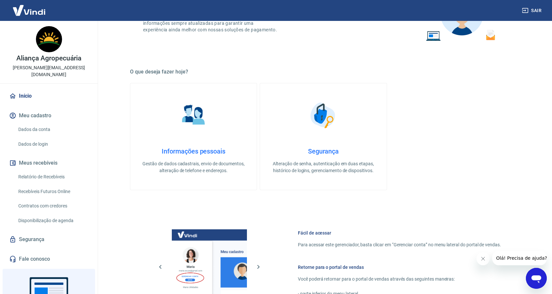
click at [325, 126] on img at bounding box center [323, 115] width 33 height 33
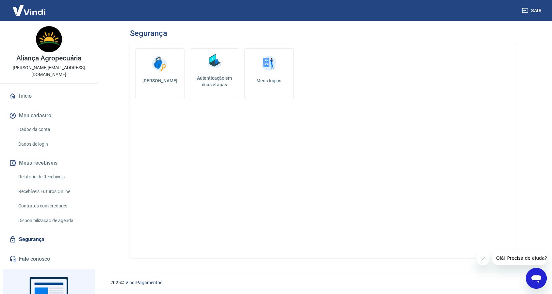
click at [259, 76] on link "Meus logins" at bounding box center [268, 73] width 49 height 51
click at [221, 71] on link "Autenticação em duas etapas" at bounding box center [214, 73] width 49 height 51
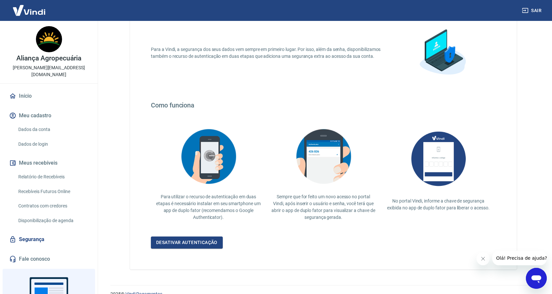
scroll to position [50, 0]
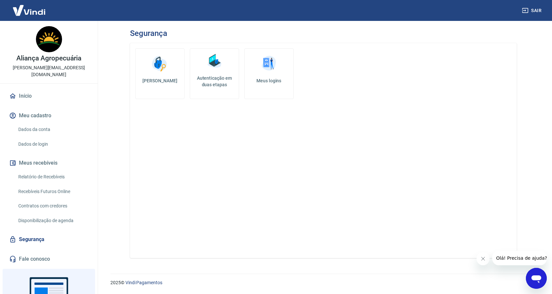
click at [151, 62] on img at bounding box center [160, 64] width 20 height 20
click at [41, 123] on link "Dados da conta" at bounding box center [53, 129] width 74 height 13
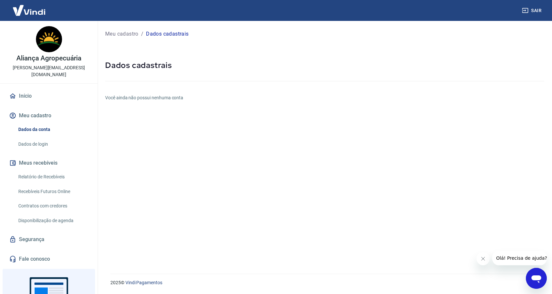
click at [154, 102] on div "Meu cadastro / Dados cadastrais Dados cadastrais Você ainda não possui nenhuma …" at bounding box center [324, 143] width 454 height 245
click at [536, 276] on icon "Abrir janela de mensagens" at bounding box center [536, 279] width 10 height 8
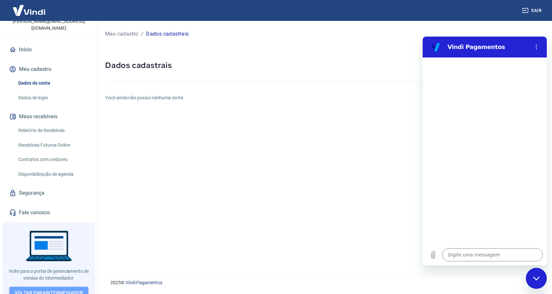
click at [49, 287] on link "Voltar para Intermediador" at bounding box center [48, 293] width 79 height 12
